Goal: Use online tool/utility: Use online tool/utility

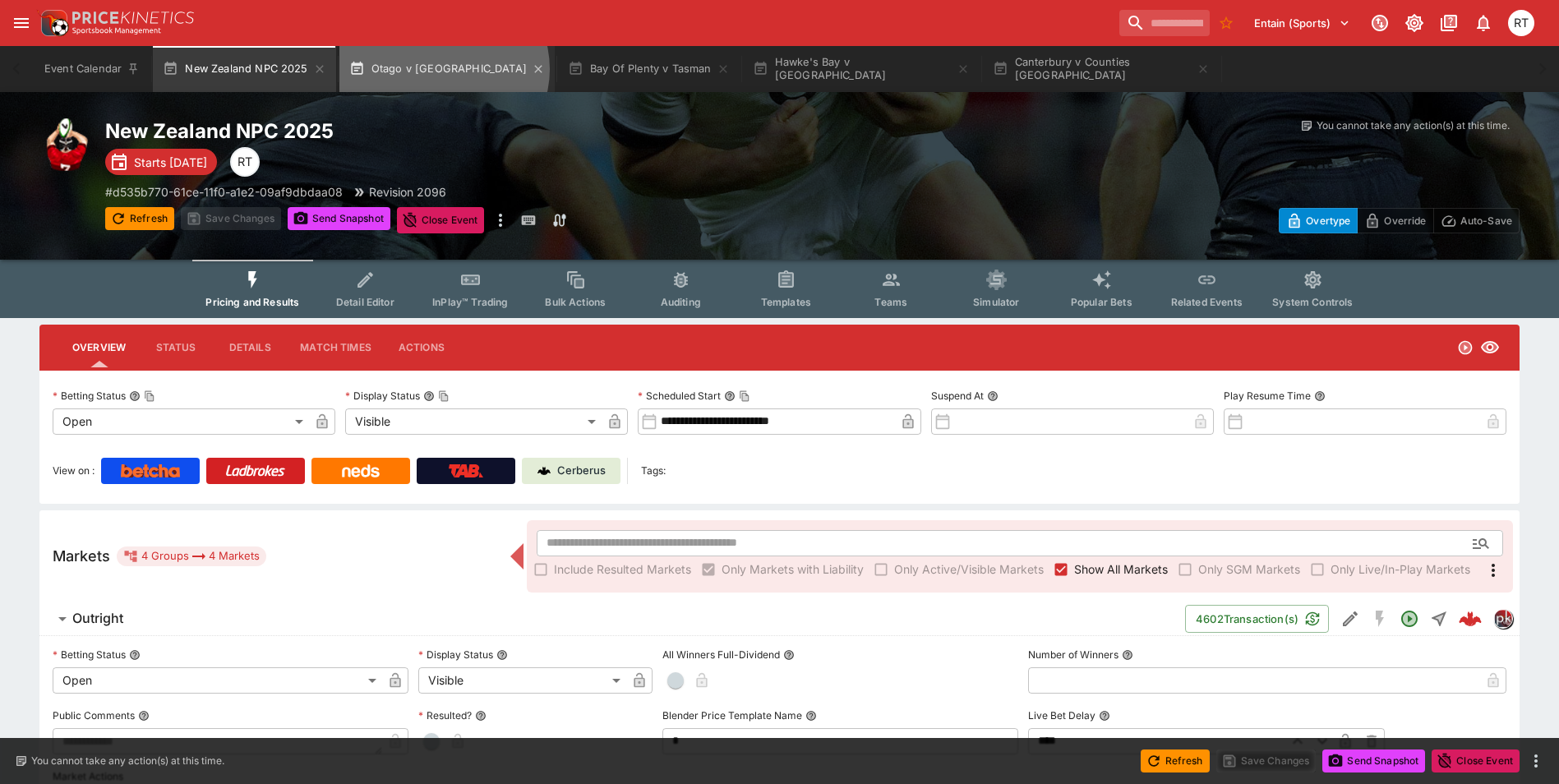
click at [442, 69] on button "Otago v [GEOGRAPHIC_DATA]" at bounding box center [447, 69] width 216 height 46
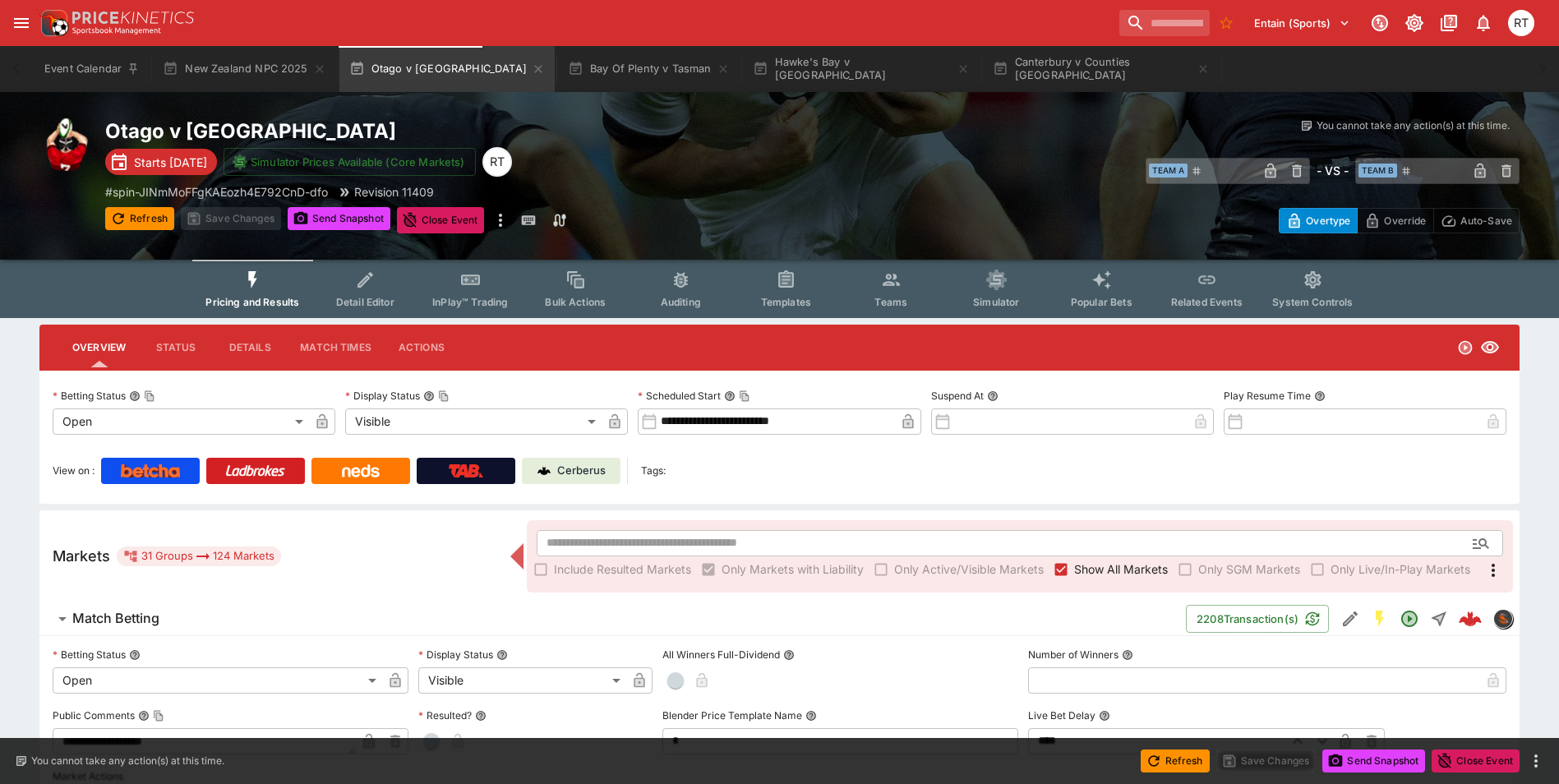
click at [570, 465] on p "Cerberus" at bounding box center [581, 470] width 49 height 16
type input "****"
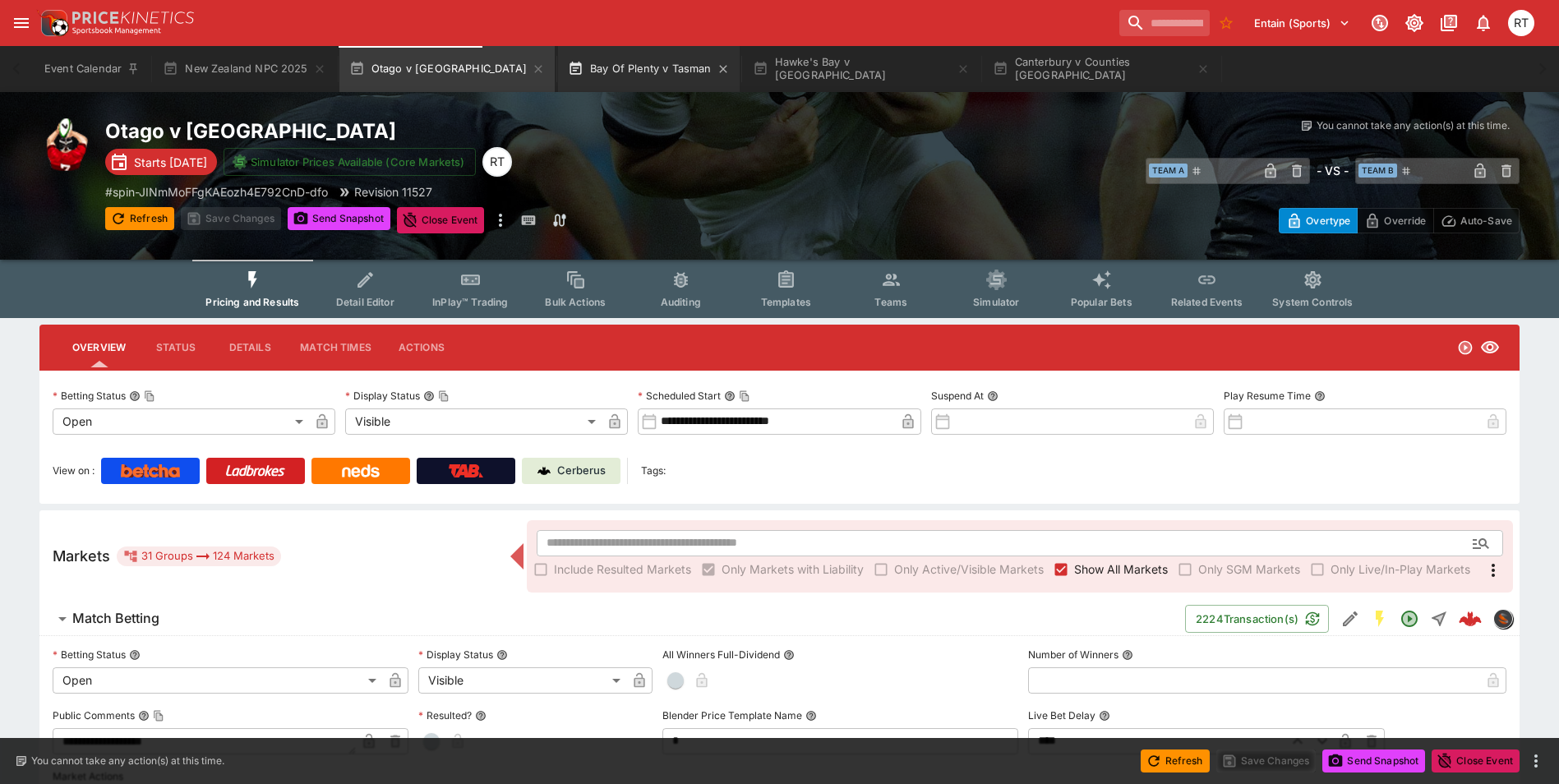
click at [558, 73] on button "Bay Of Plenty v Tasman" at bounding box center [649, 69] width 181 height 46
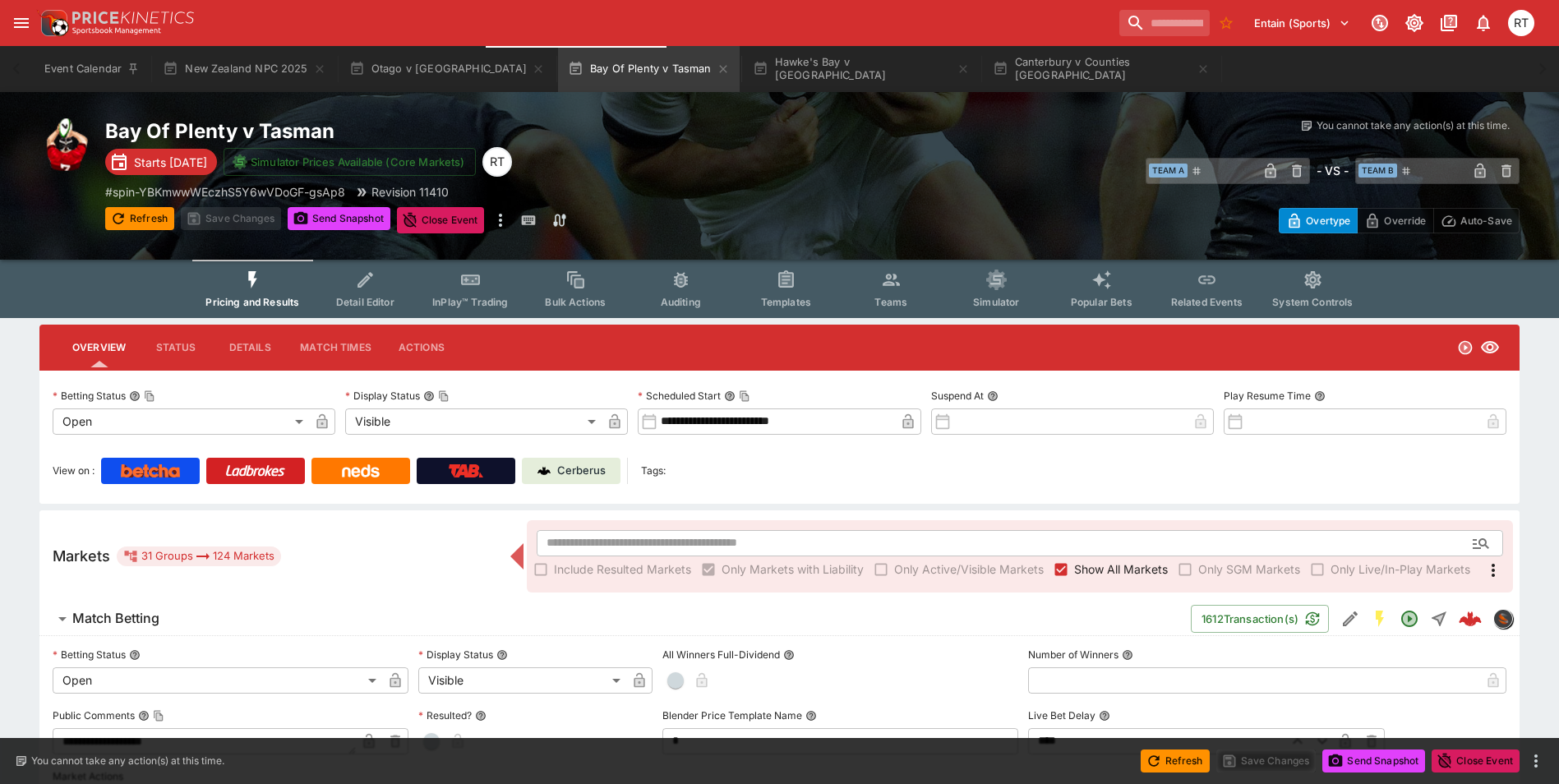
click at [577, 471] on p "Cerberus" at bounding box center [581, 470] width 49 height 16
click at [404, 57] on button "Otago v [GEOGRAPHIC_DATA]" at bounding box center [447, 69] width 216 height 46
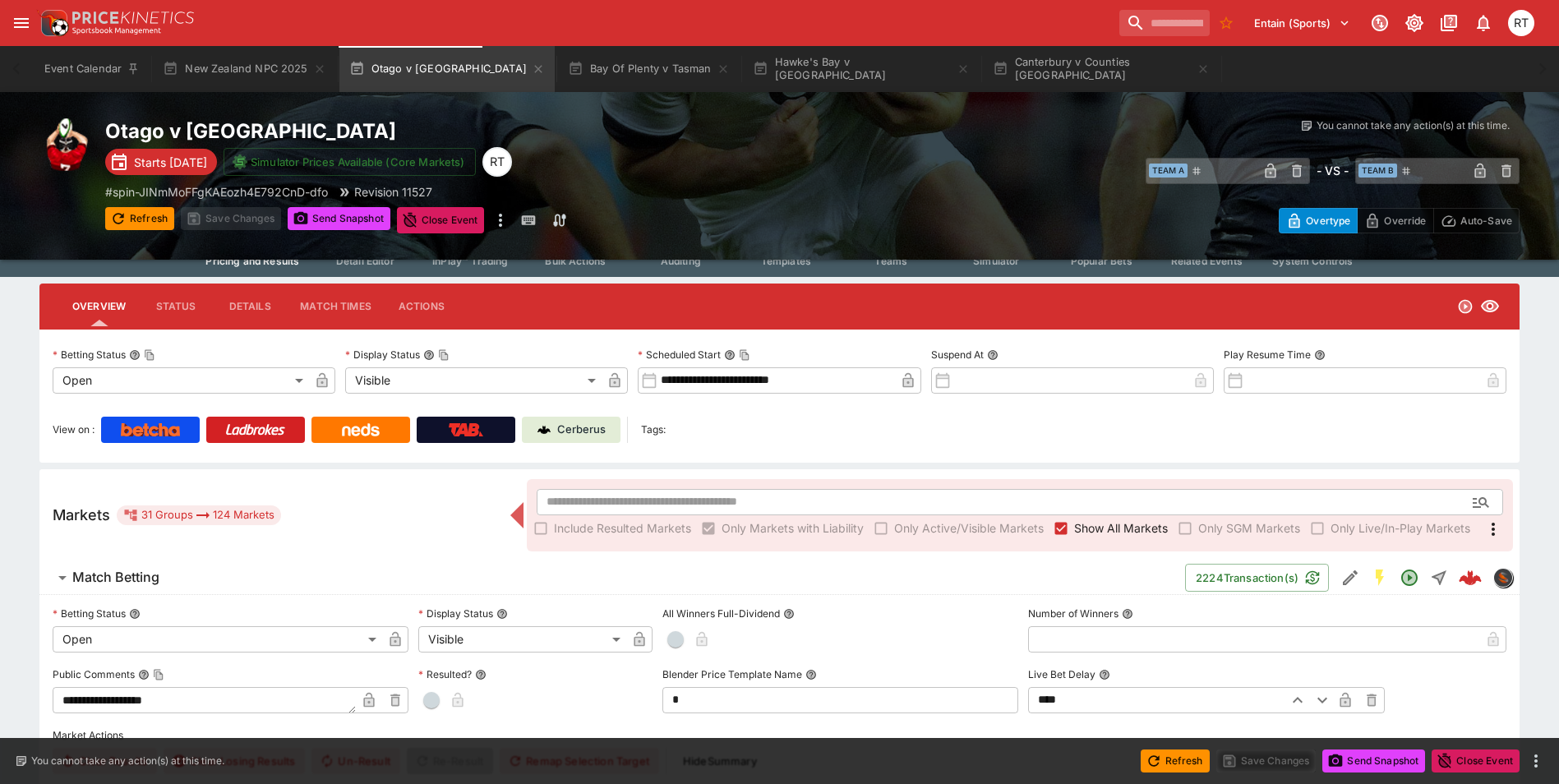
scroll to position [82, 0]
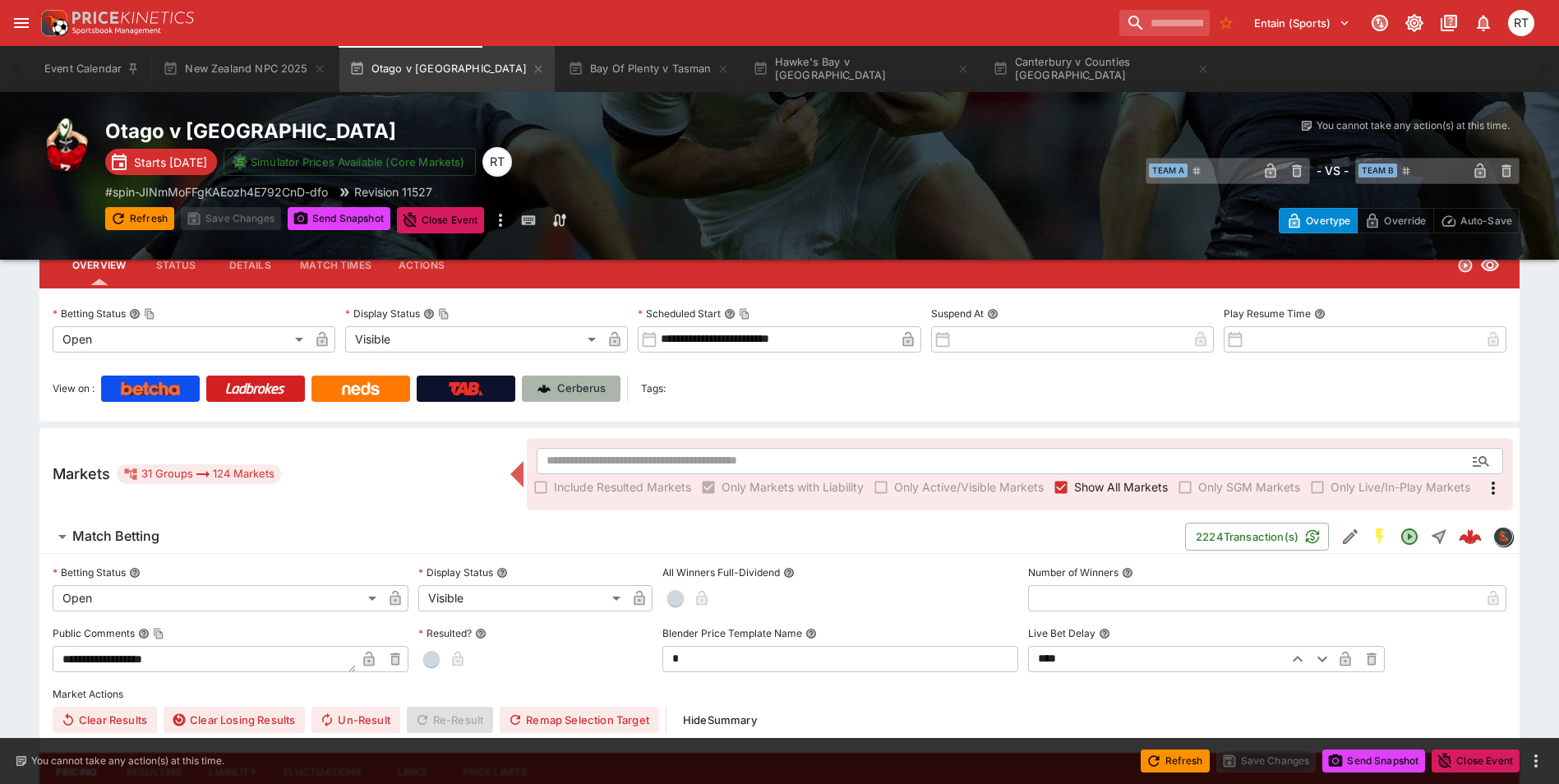
click at [573, 386] on p "Cerberus" at bounding box center [581, 388] width 49 height 16
click at [558, 61] on button "Bay Of Plenty v Tasman" at bounding box center [649, 69] width 181 height 46
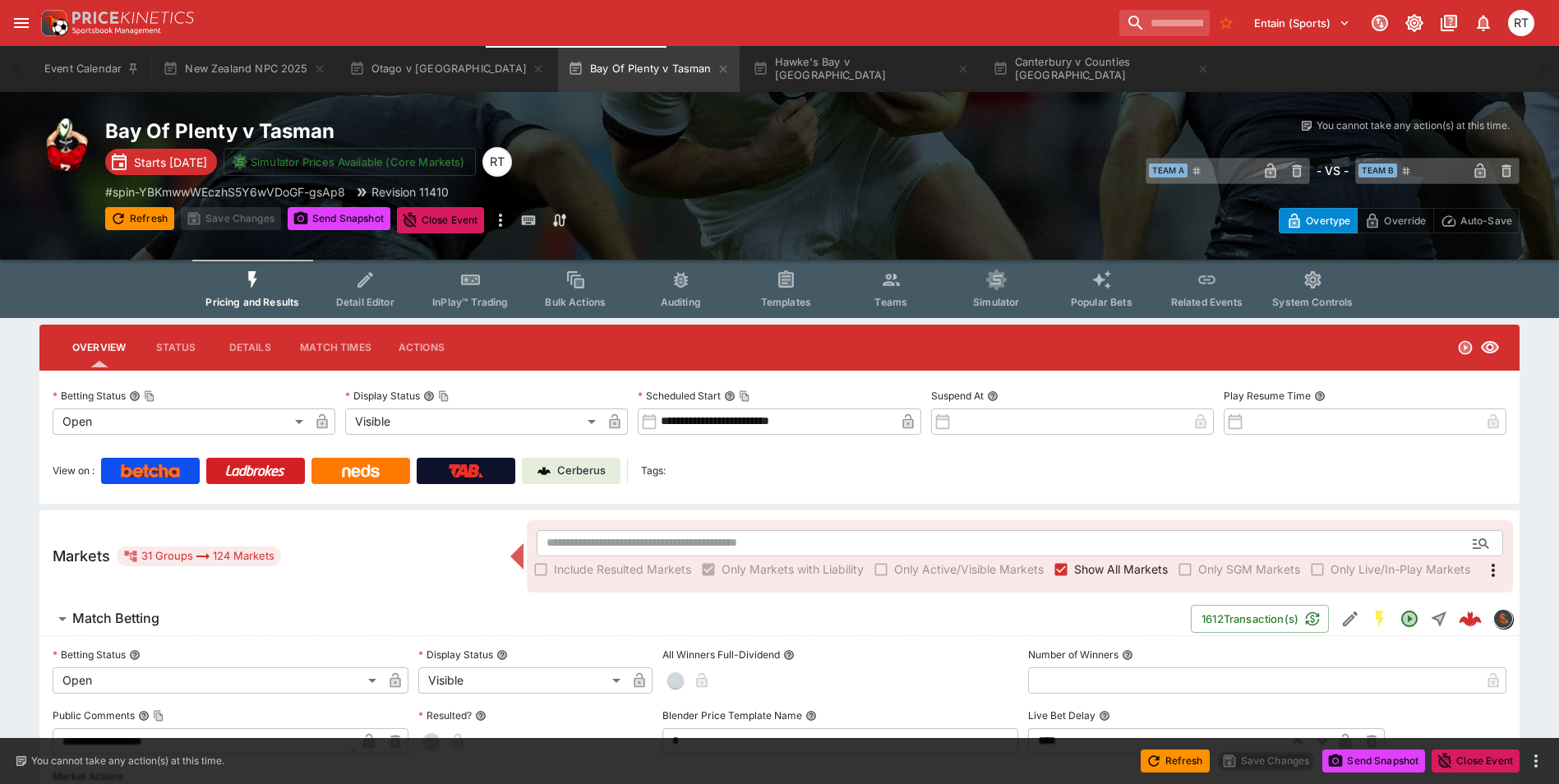
click at [591, 475] on p "Cerberus" at bounding box center [581, 470] width 49 height 16
click at [553, 463] on div "Cerberus" at bounding box center [572, 470] width 68 height 16
click at [605, 467] on p "Cerberus" at bounding box center [581, 470] width 49 height 16
click at [983, 74] on button "Canterbury v Counties [GEOGRAPHIC_DATA]" at bounding box center [1101, 69] width 236 height 46
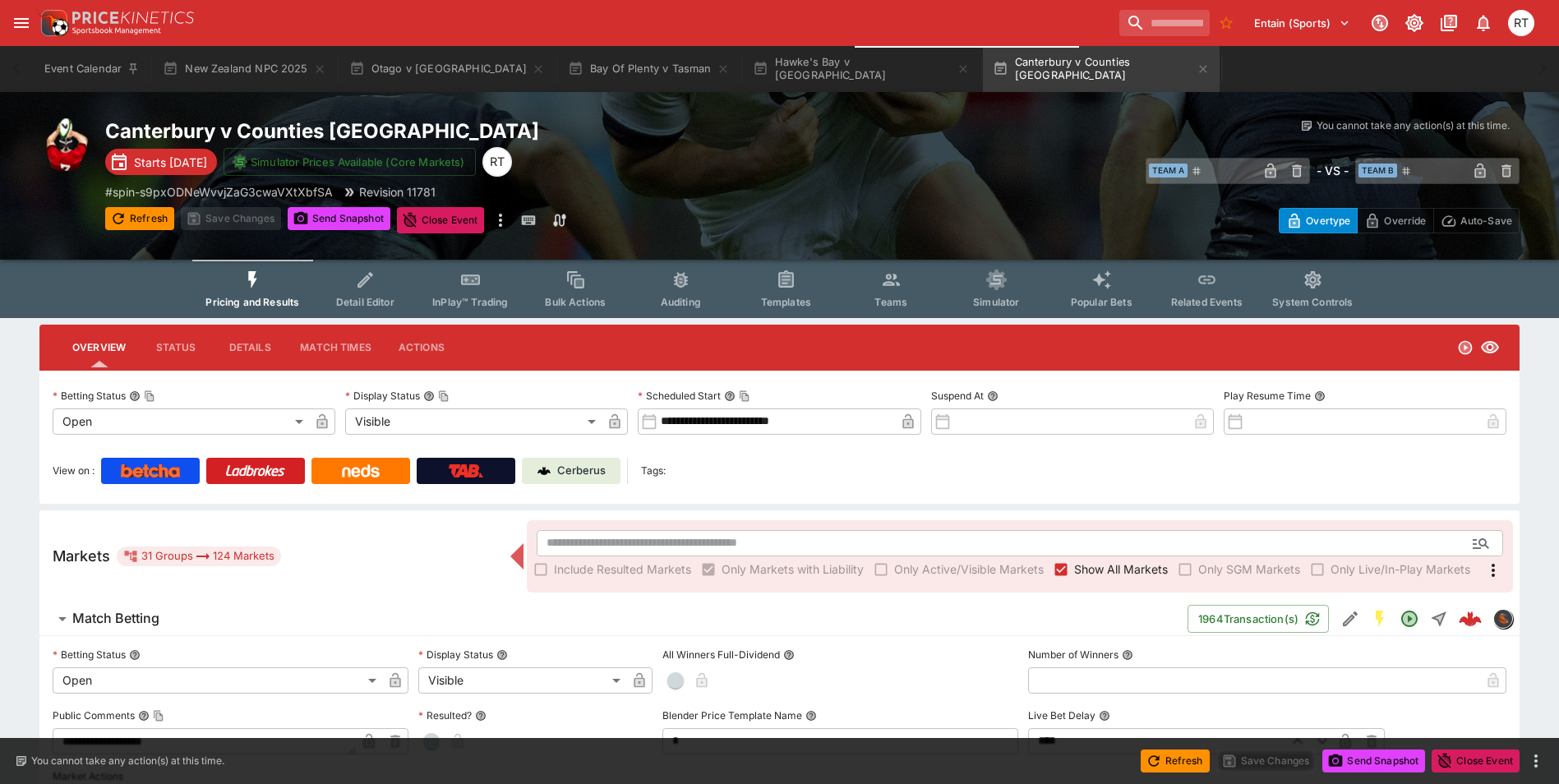
click at [600, 466] on p "Cerberus" at bounding box center [581, 470] width 49 height 16
type input "****"
